Goal: Information Seeking & Learning: Learn about a topic

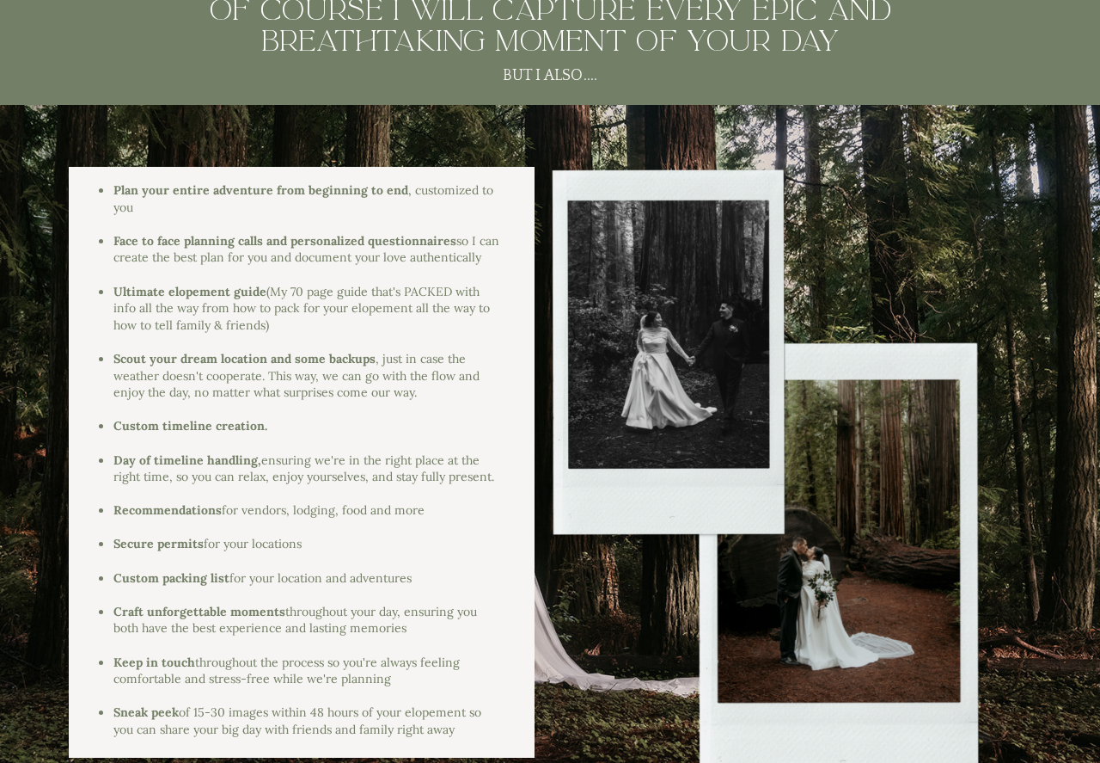
scroll to position [2149, 0]
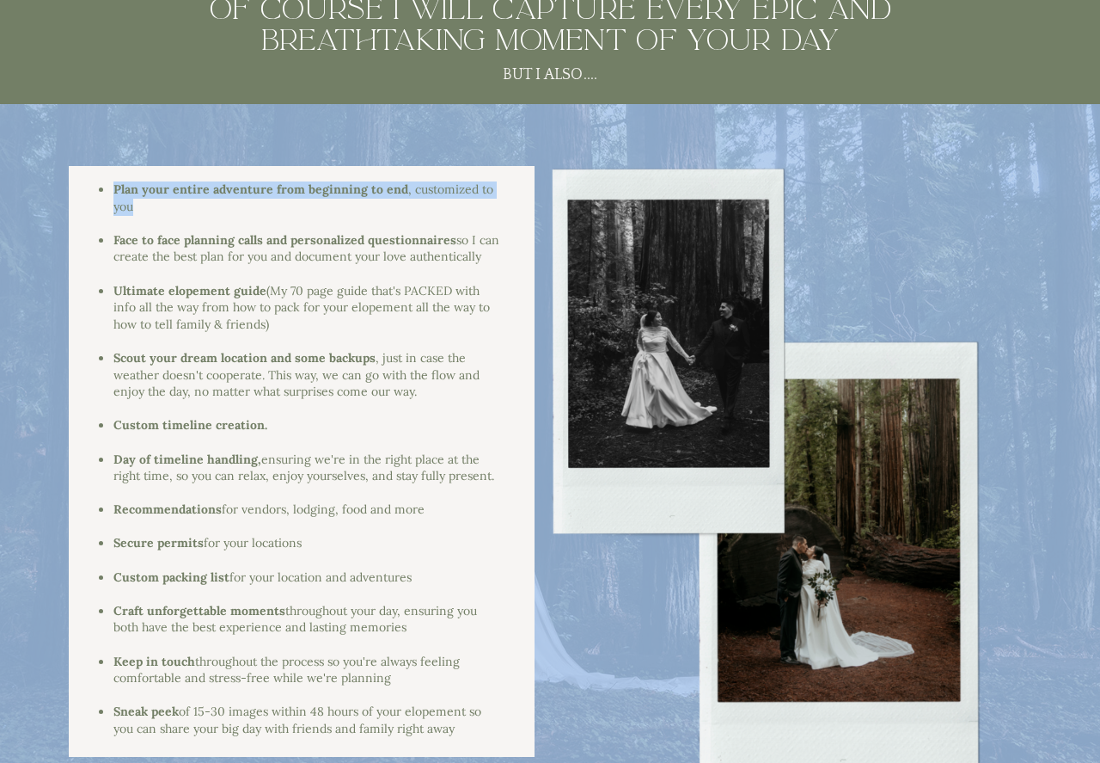
drag, startPoint x: 154, startPoint y: 209, endPoint x: 117, endPoint y: 164, distance: 58.0
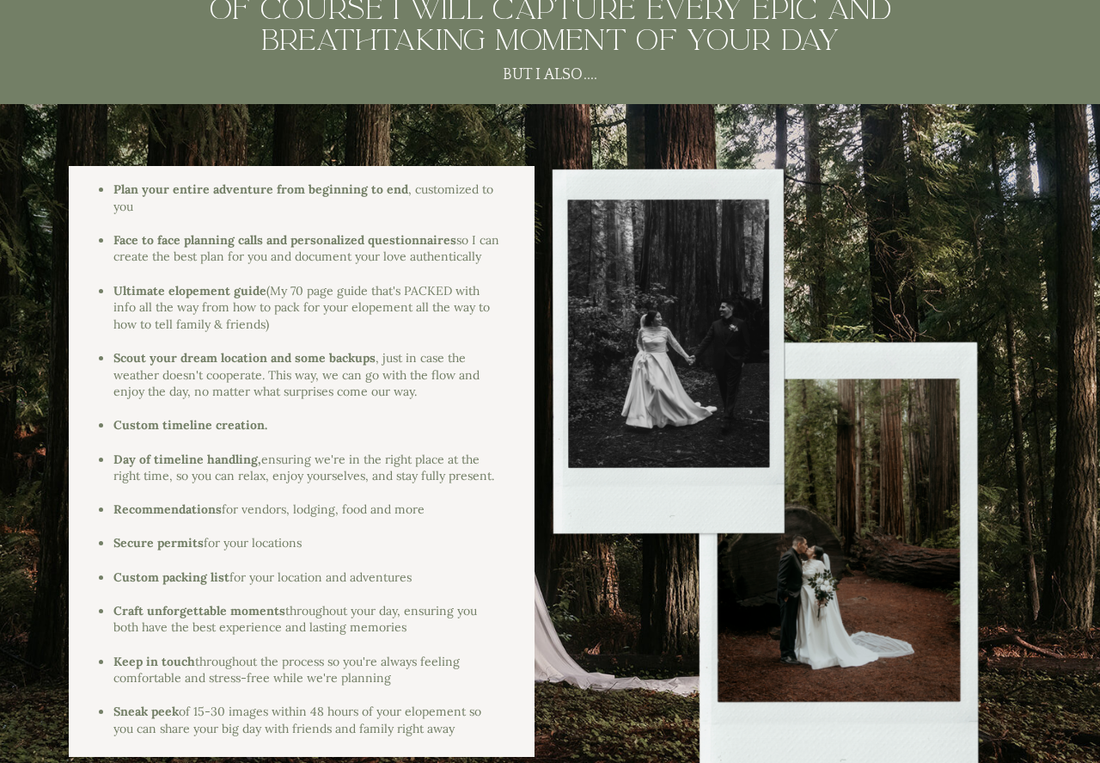
click at [177, 275] on div at bounding box center [291, 274] width 417 height 17
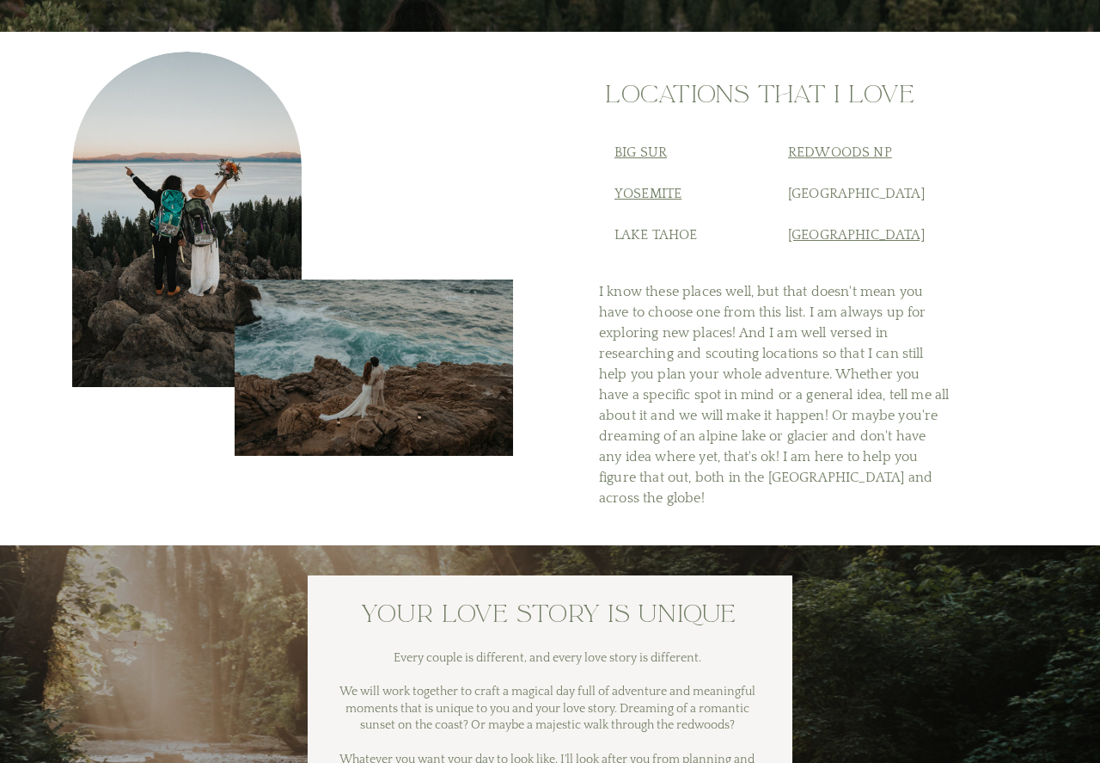
scroll to position [6705, 0]
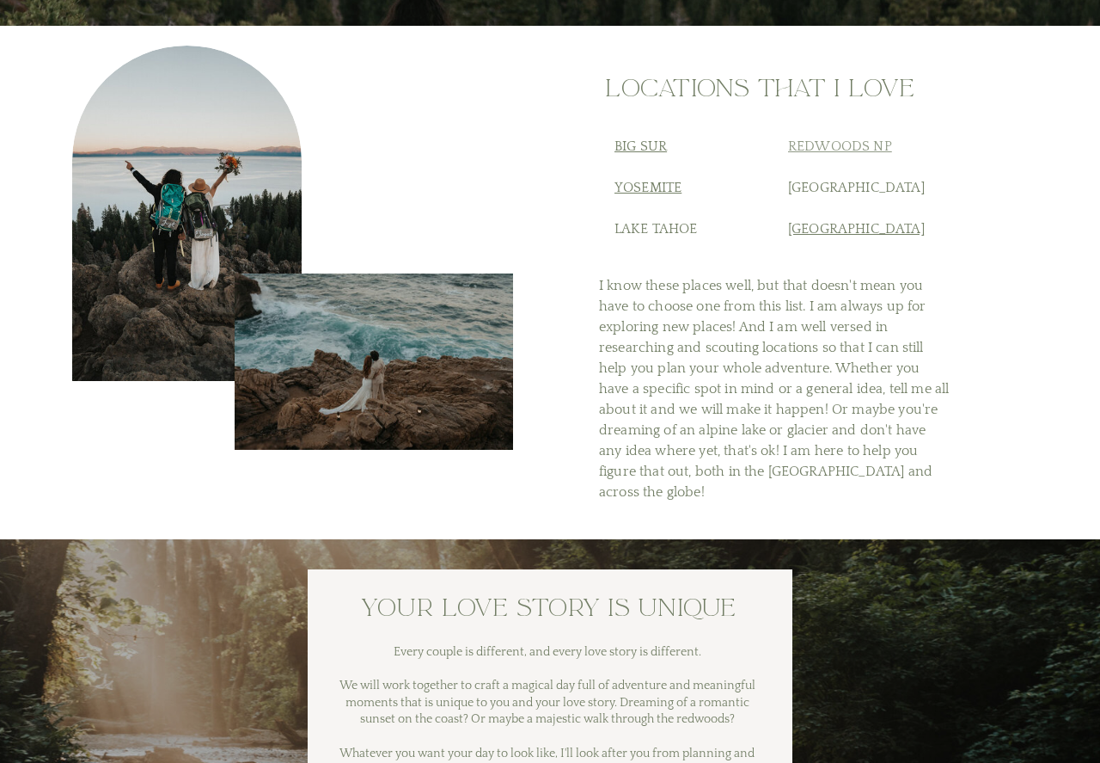
click at [820, 143] on link "Redwoods NP" at bounding box center [840, 145] width 104 height 15
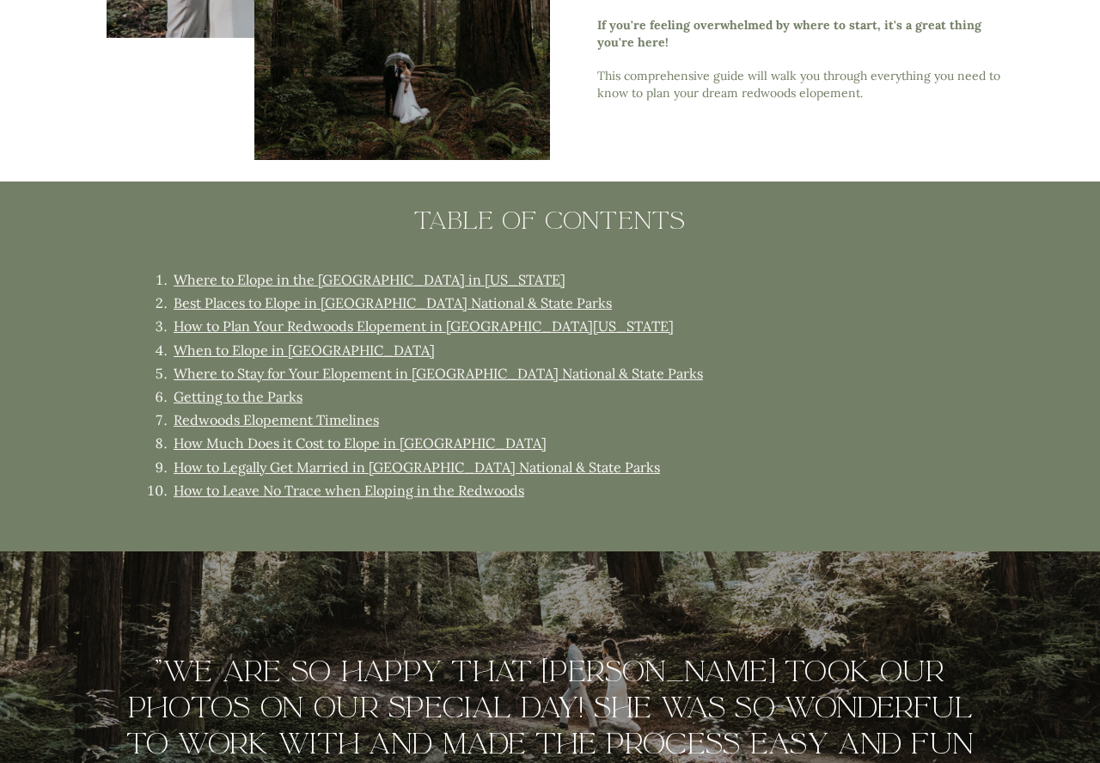
scroll to position [1032, 0]
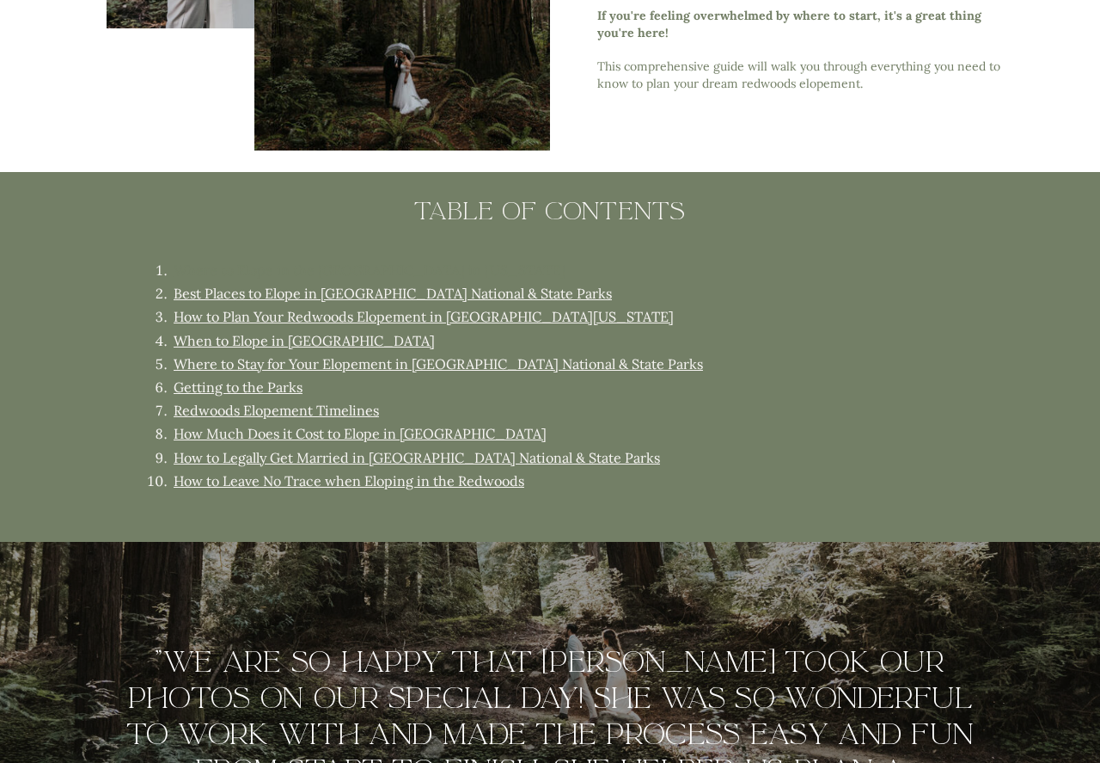
click at [377, 270] on link "Where to Elope in the Redwoods in California" at bounding box center [370, 269] width 392 height 17
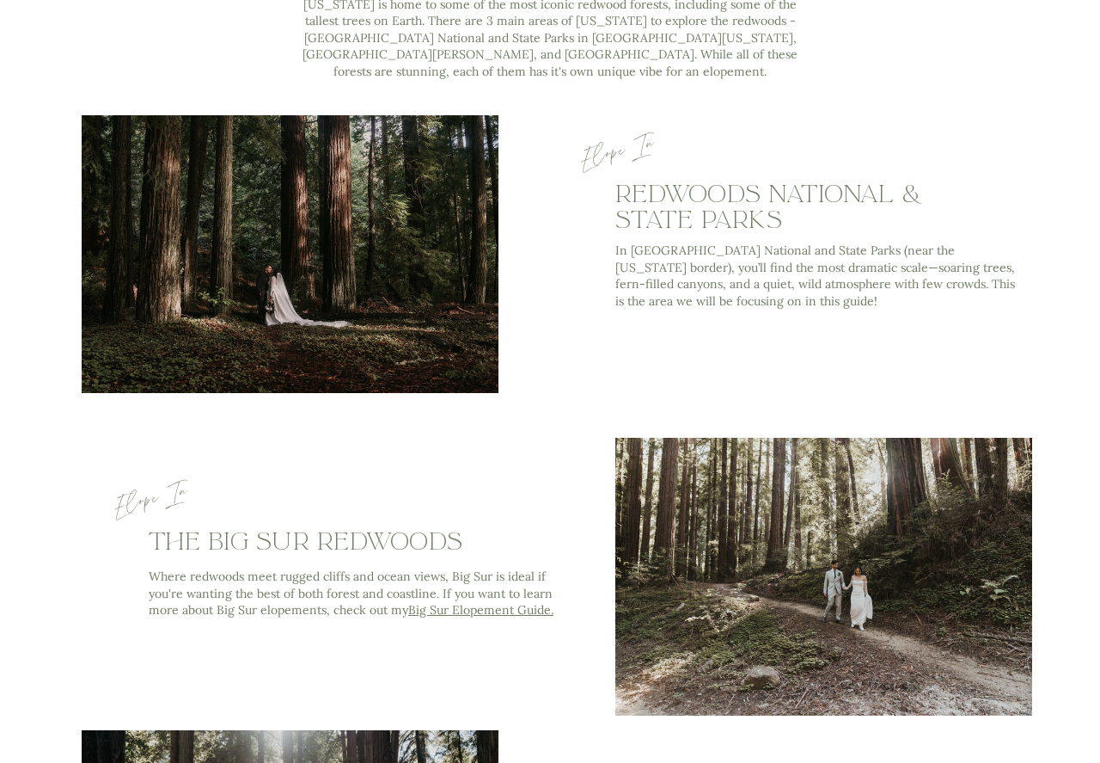
scroll to position [1831, 0]
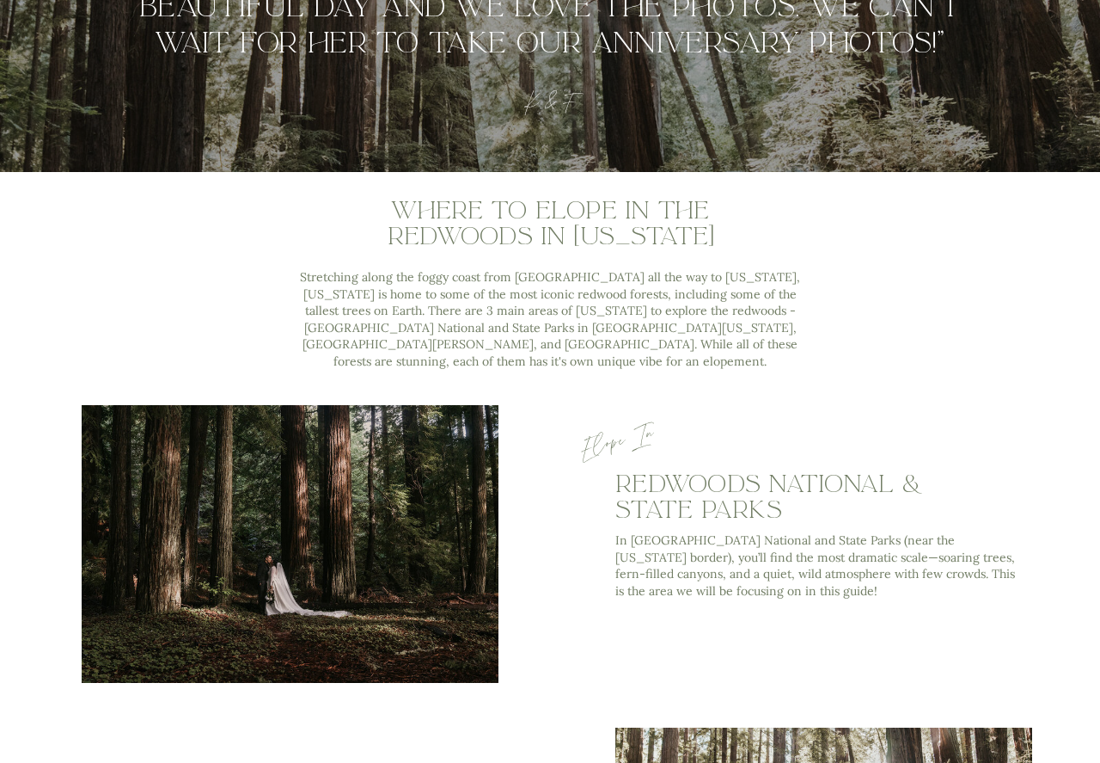
drag, startPoint x: 733, startPoint y: 516, endPoint x: 687, endPoint y: 511, distance: 46.7
click at [733, 517] on h3 "redwoods national & state parks" at bounding box center [810, 497] width 389 height 52
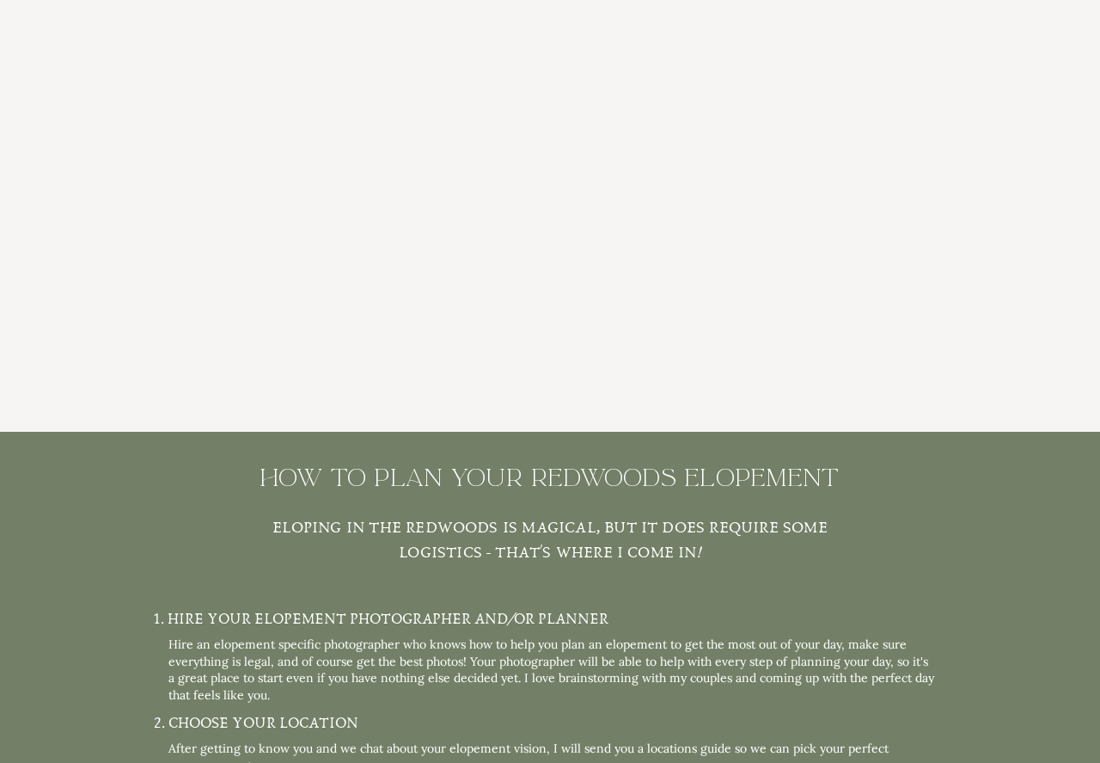
scroll to position [4496, 0]
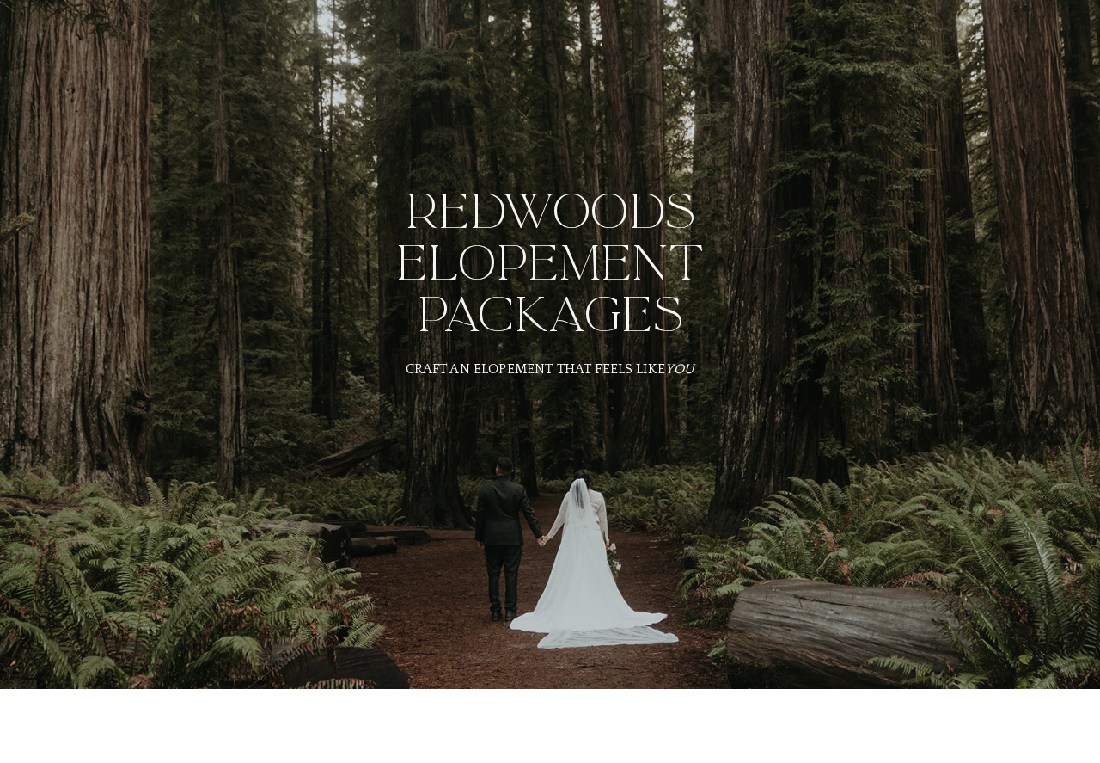
scroll to position [6705, 0]
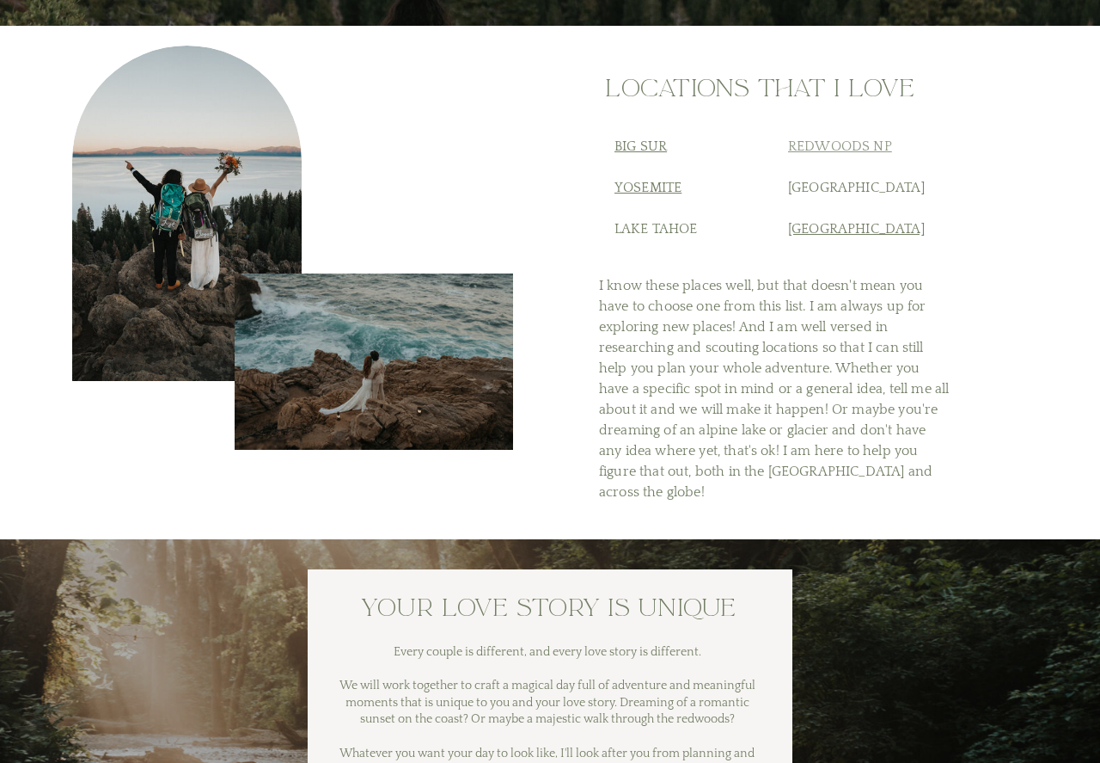
click at [848, 146] on link "Redwoods NP" at bounding box center [840, 145] width 104 height 15
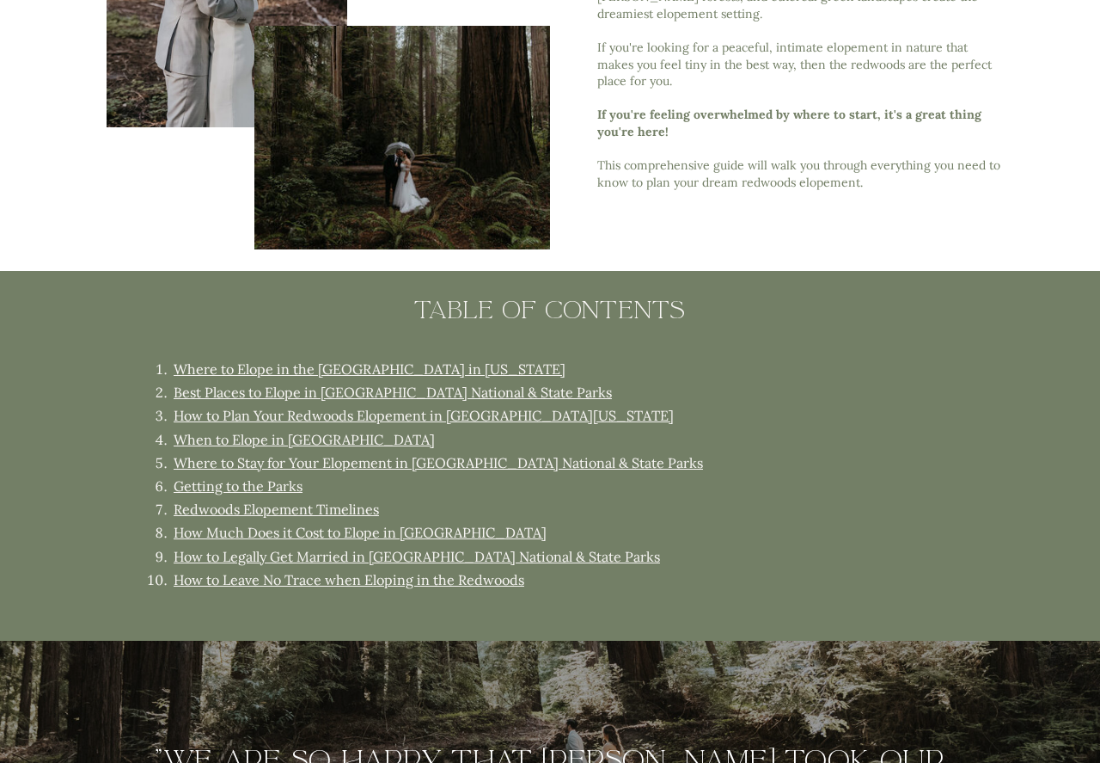
scroll to position [1032, 0]
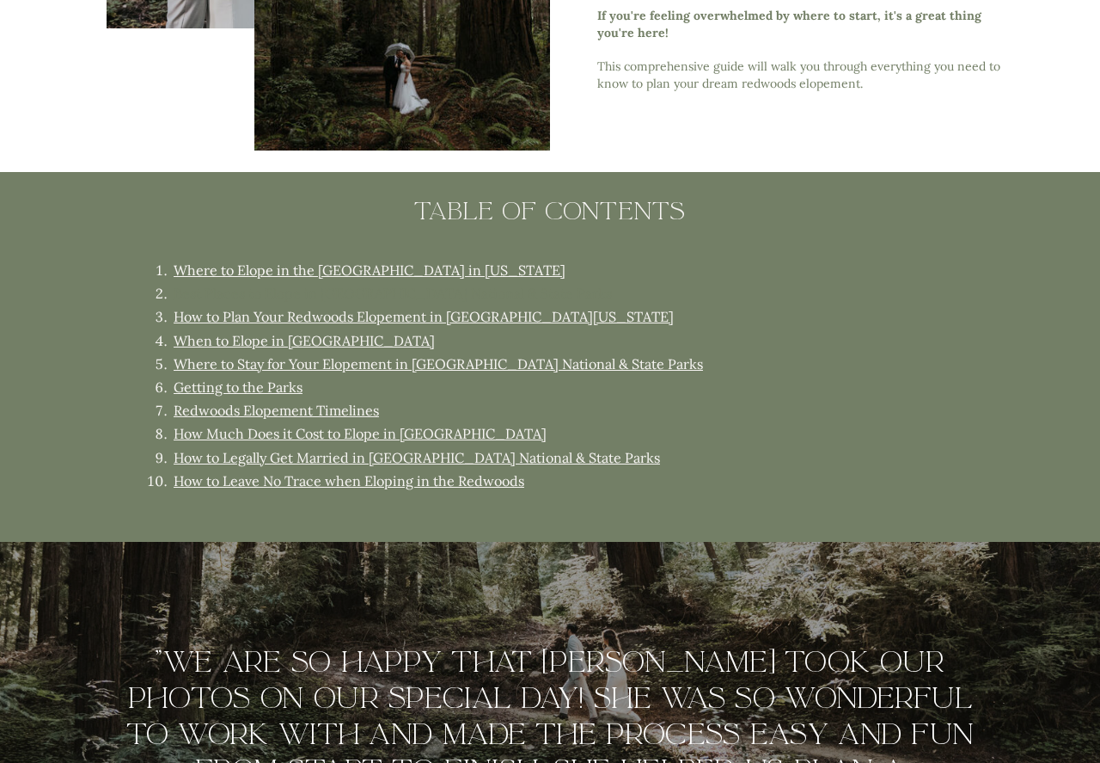
click at [395, 291] on link "Best Places to Elope in [GEOGRAPHIC_DATA] National & State Parks" at bounding box center [393, 293] width 438 height 17
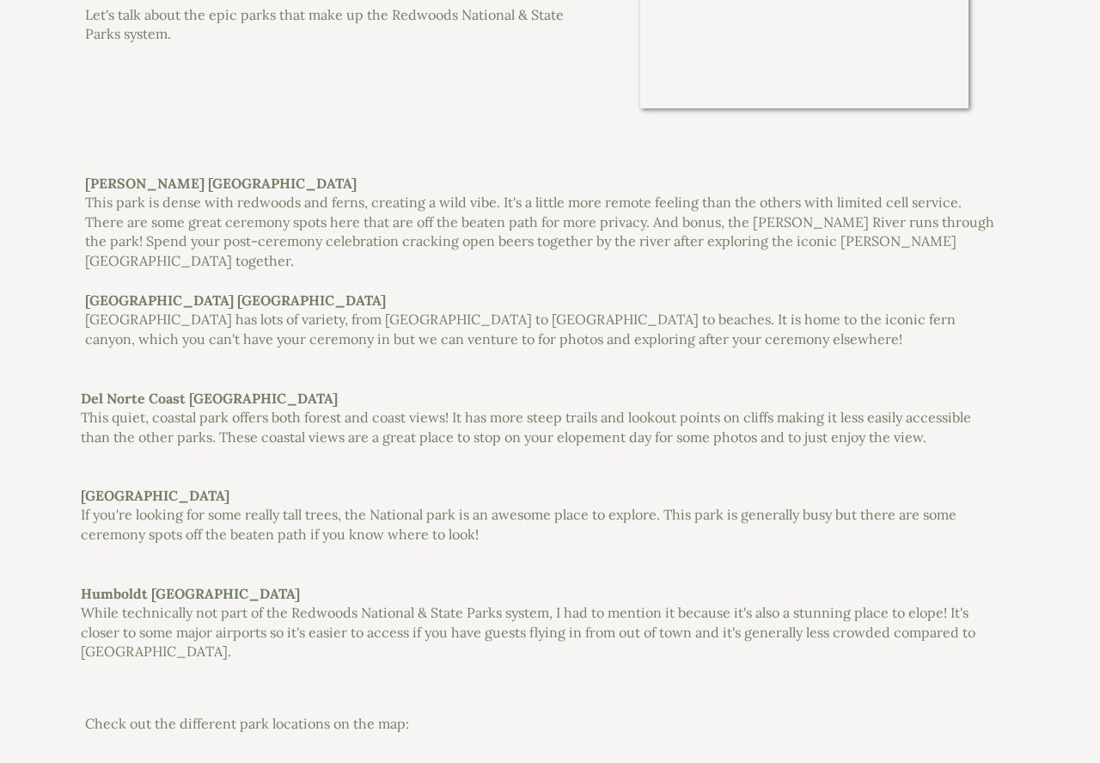
scroll to position [3684, 0]
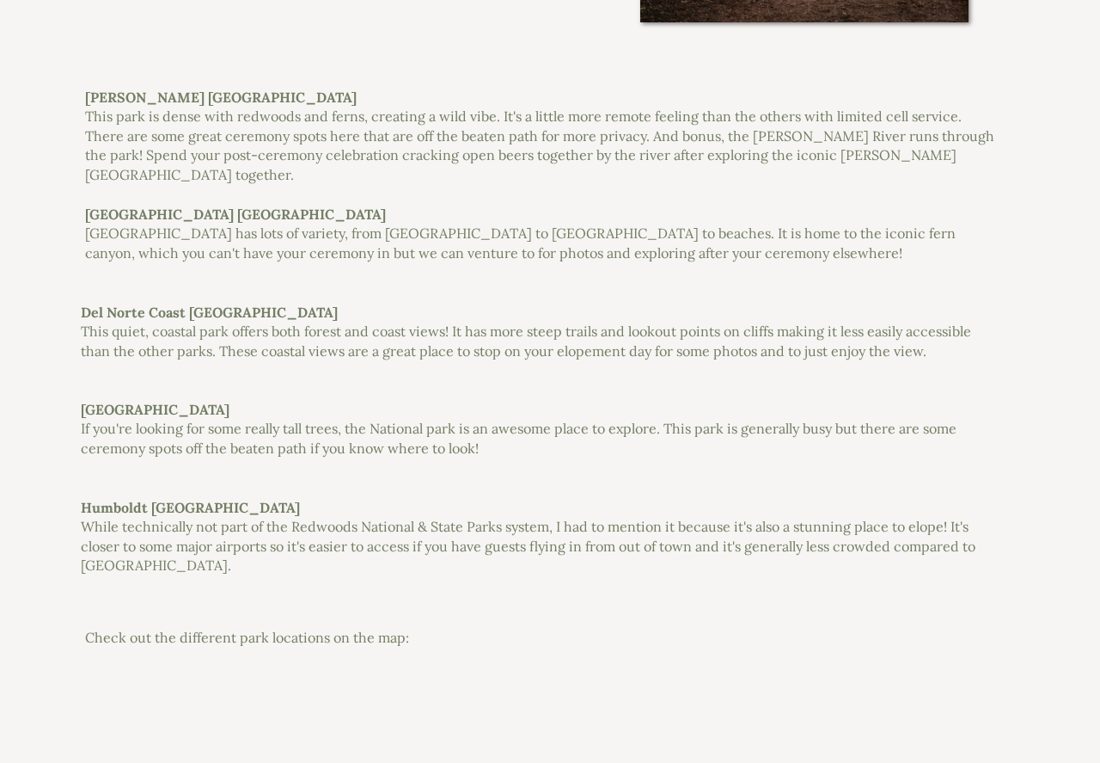
drag, startPoint x: 77, startPoint y: 101, endPoint x: 376, endPoint y: 95, distance: 298.4
